Goal: Task Accomplishment & Management: Manage account settings

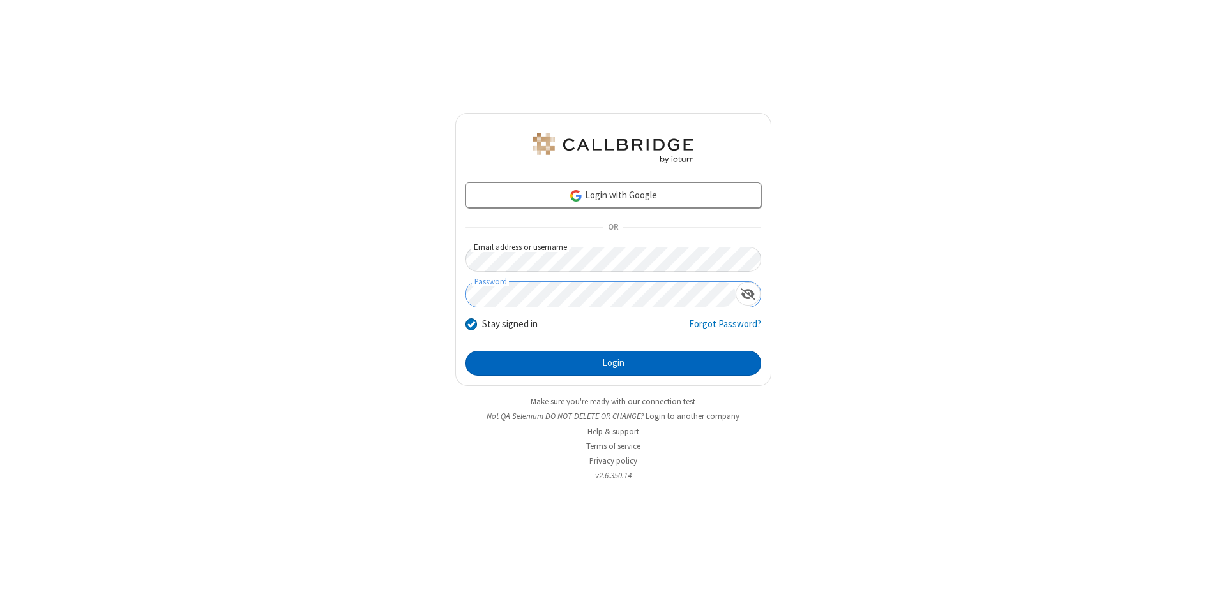
click at [613, 364] on button "Login" at bounding box center [613, 364] width 296 height 26
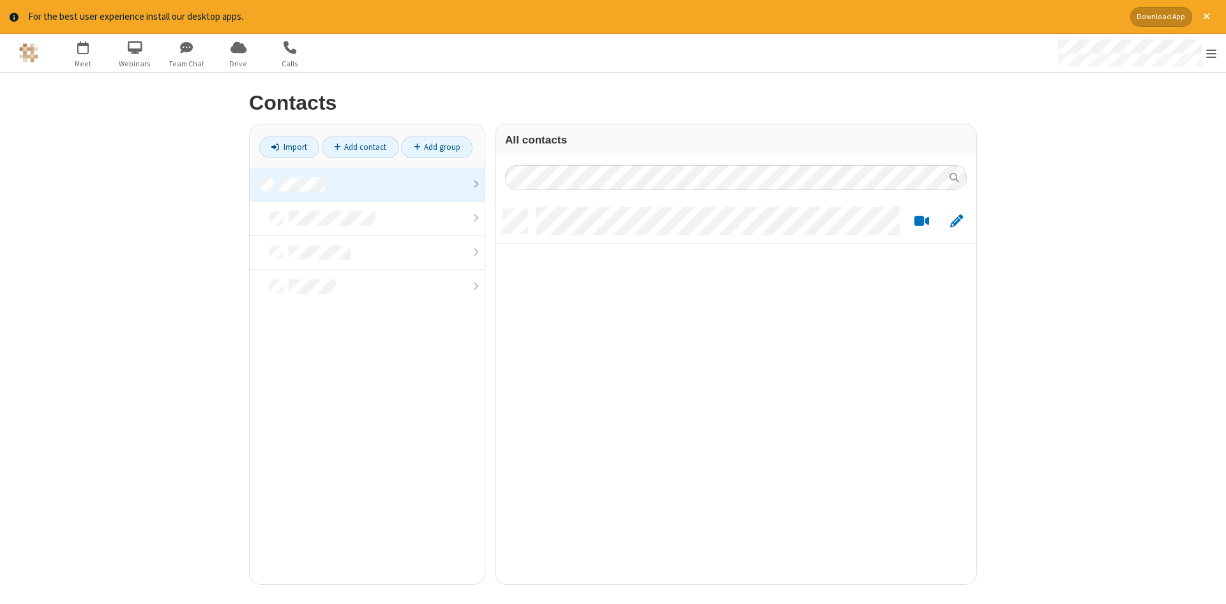
click at [367, 184] on link at bounding box center [367, 185] width 235 height 34
click at [360, 147] on link "Add contact" at bounding box center [360, 148] width 77 height 22
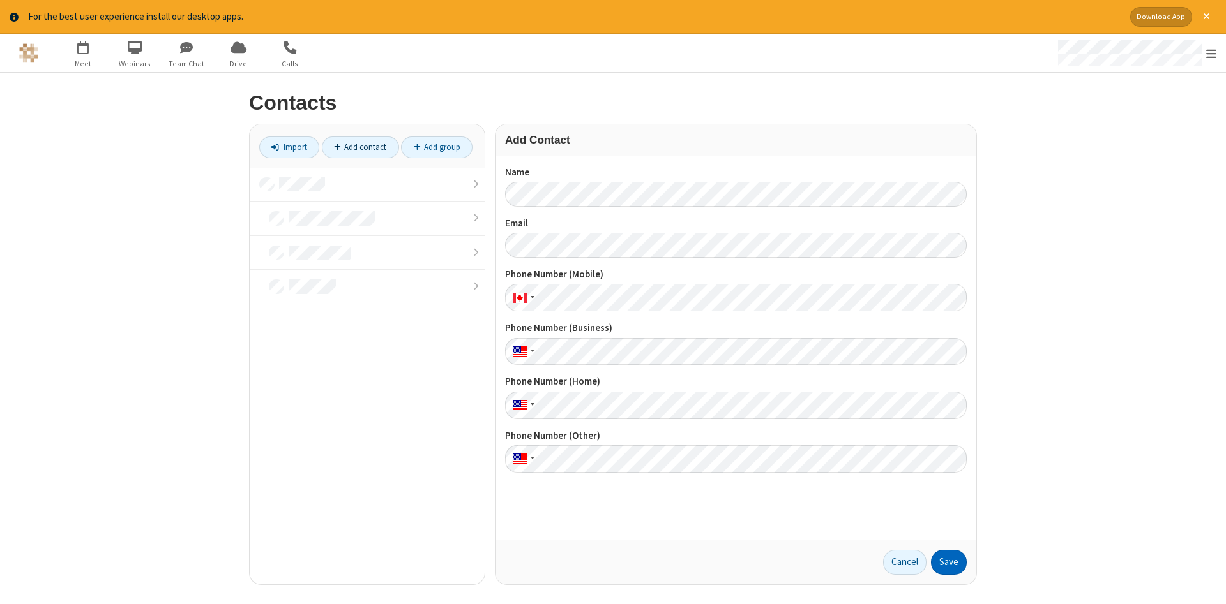
click at [949, 562] on button "Save" at bounding box center [949, 563] width 36 height 26
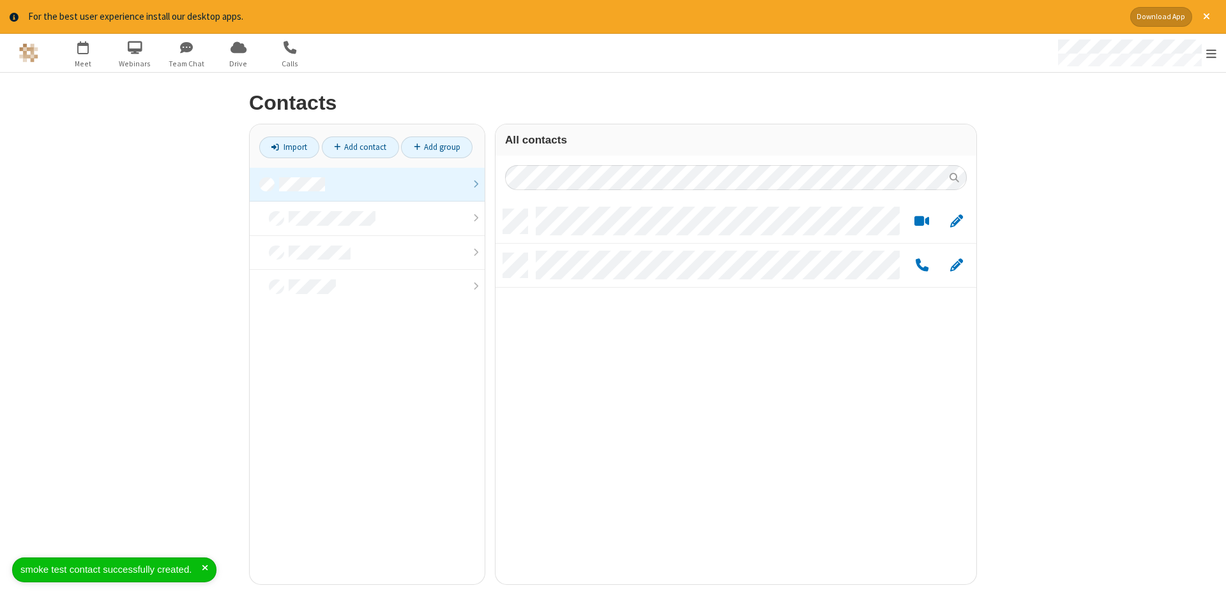
scroll to position [385, 481]
